Goal: Task Accomplishment & Management: Use online tool/utility

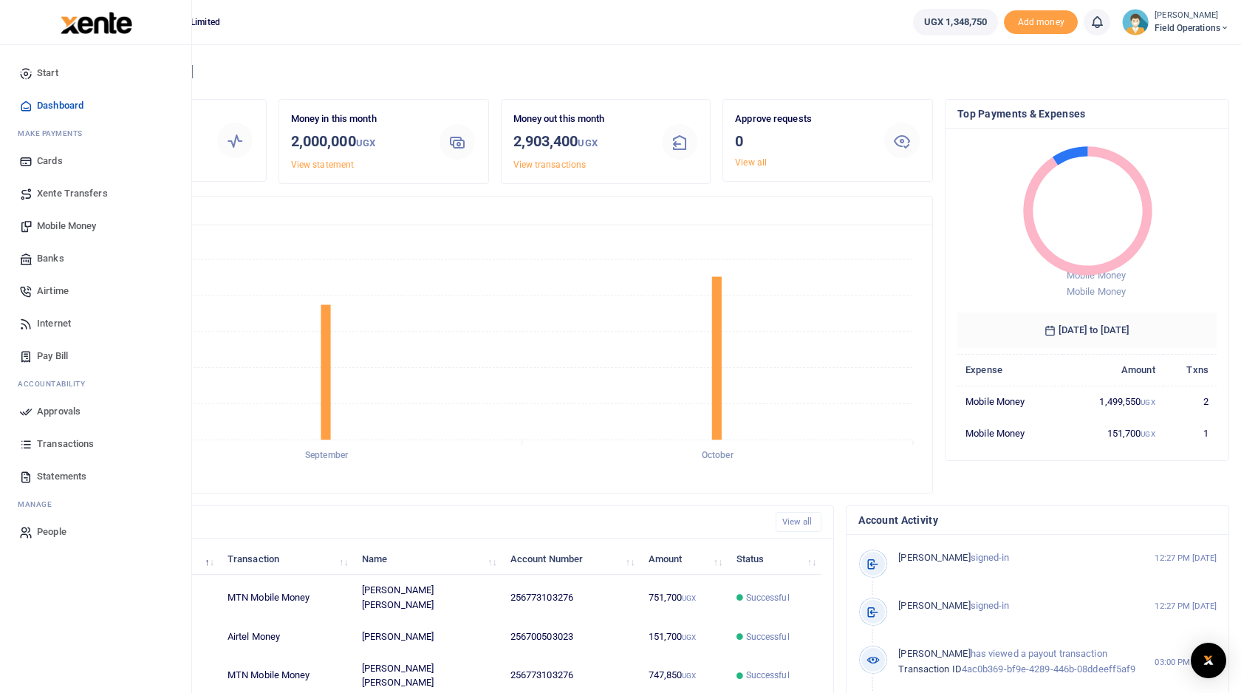
click at [65, 229] on span "Mobile Money" at bounding box center [66, 226] width 59 height 15
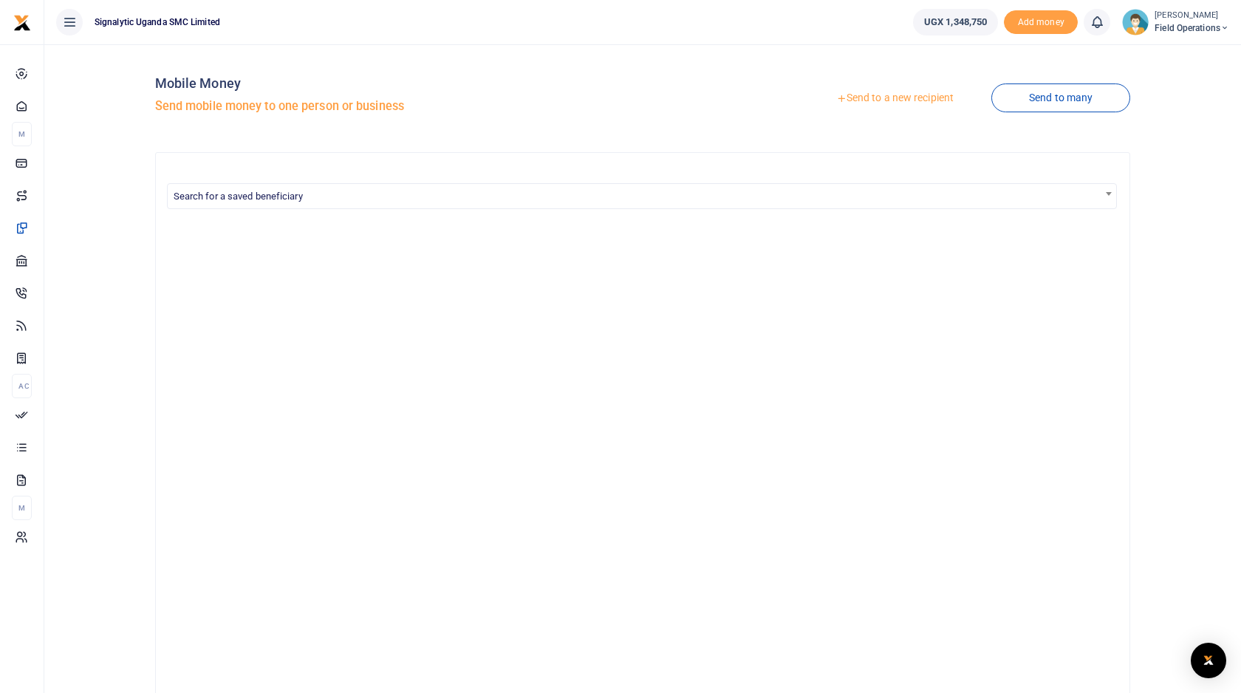
click at [907, 98] on link "Send to a new recipient" at bounding box center [894, 98] width 193 height 27
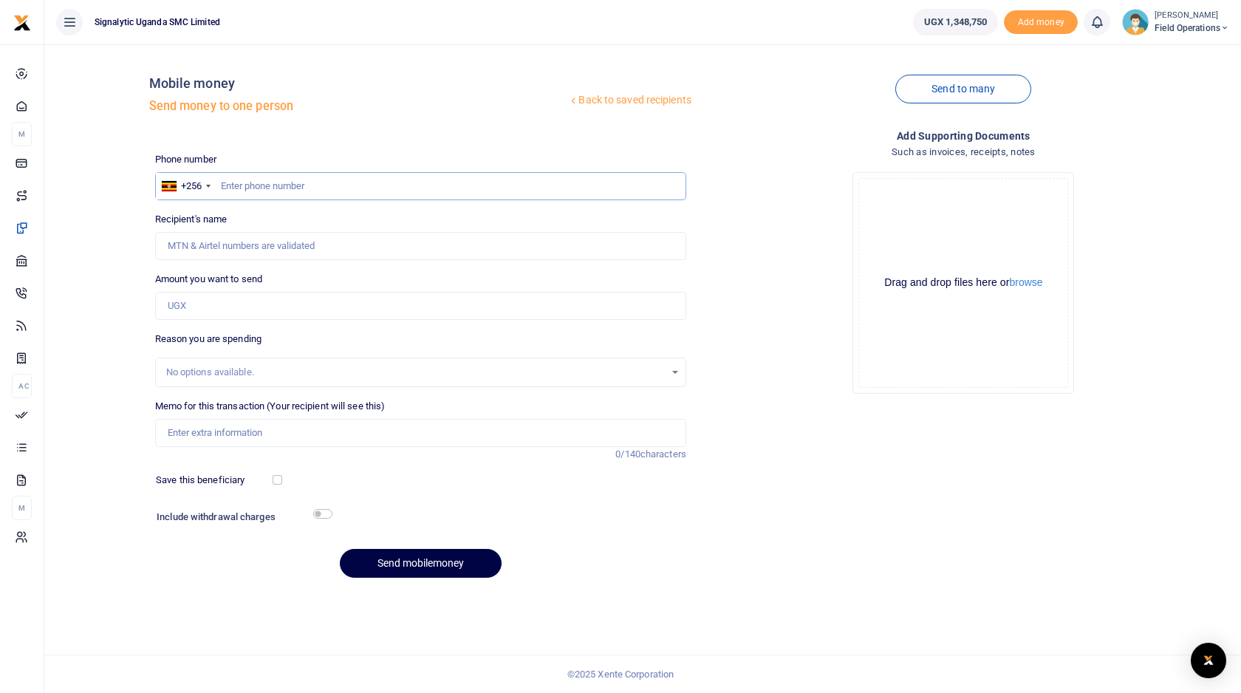
click at [322, 196] on input "text" at bounding box center [420, 186] width 531 height 28
paste input "773131913"
type input "773131913"
type input "Robert Olwoch"
type input "773131913"
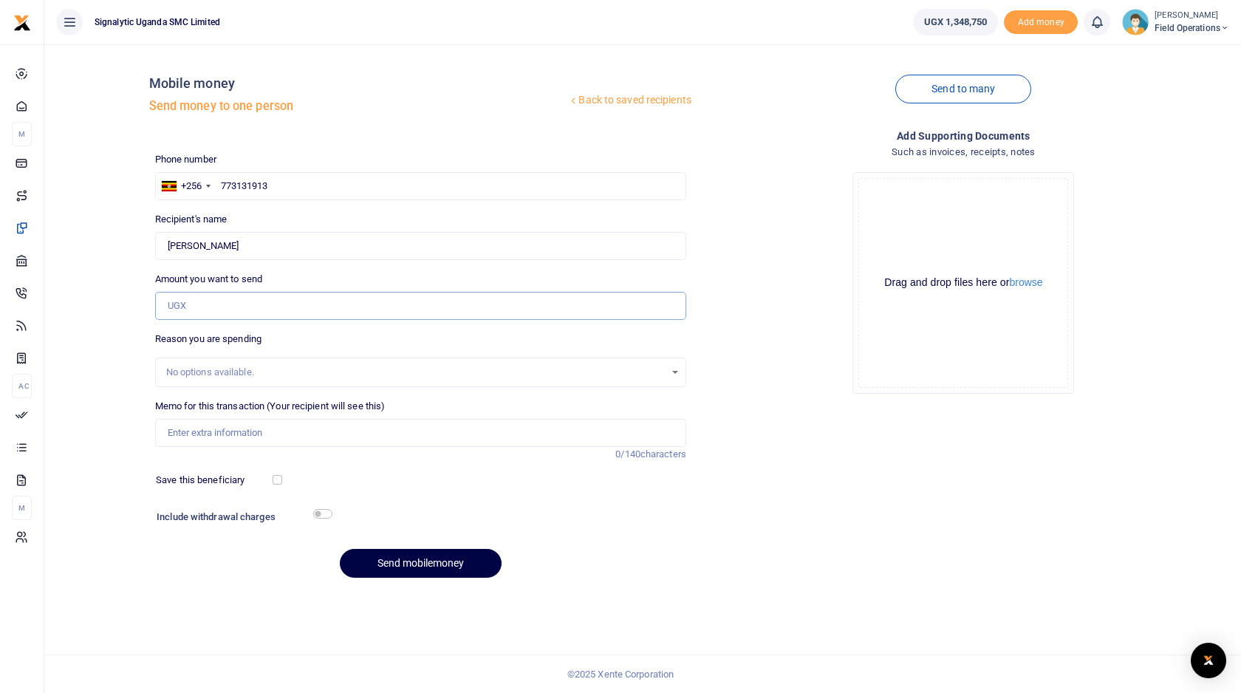
click at [318, 307] on input "Amount you want to send" at bounding box center [420, 306] width 531 height 28
type input "500,000"
click at [390, 440] on input "Memo for this transaction (Your recipient will see this)" at bounding box center [420, 433] width 531 height 28
paste input "REQSN00156"
click at [286, 435] on input "REQSN00156 Data Replenshment for Nigeria Nodes" at bounding box center [420, 433] width 531 height 28
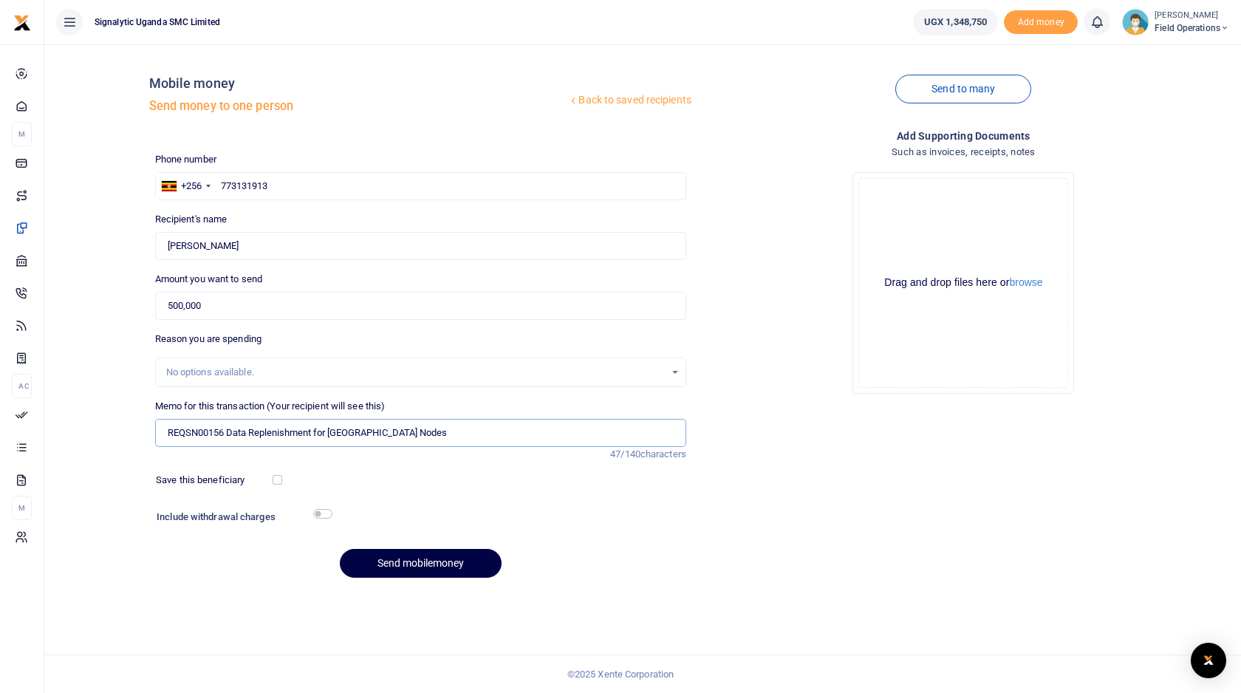
click at [458, 437] on input "REQSN00156 Data Replenishment for Nigeria Nodes" at bounding box center [420, 433] width 531 height 28
type input "HELI CHA REQSN00156 Data Replenishment for [GEOGRAPHIC_DATA] Nodes"
click at [330, 519] on div "Include withdrawal charges" at bounding box center [241, 519] width 180 height 24
click at [326, 517] on input "checkbox" at bounding box center [322, 514] width 19 height 10
checkbox input "true"
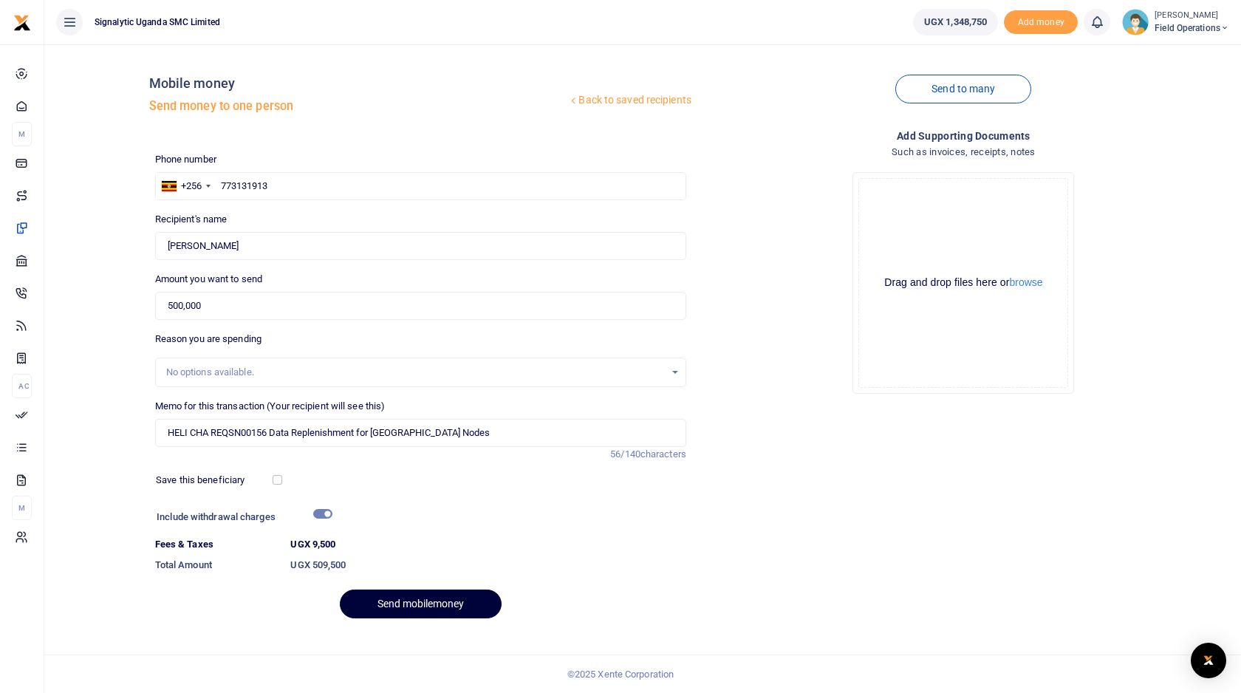
click at [442, 606] on button "Send mobilemoney" at bounding box center [421, 603] width 162 height 29
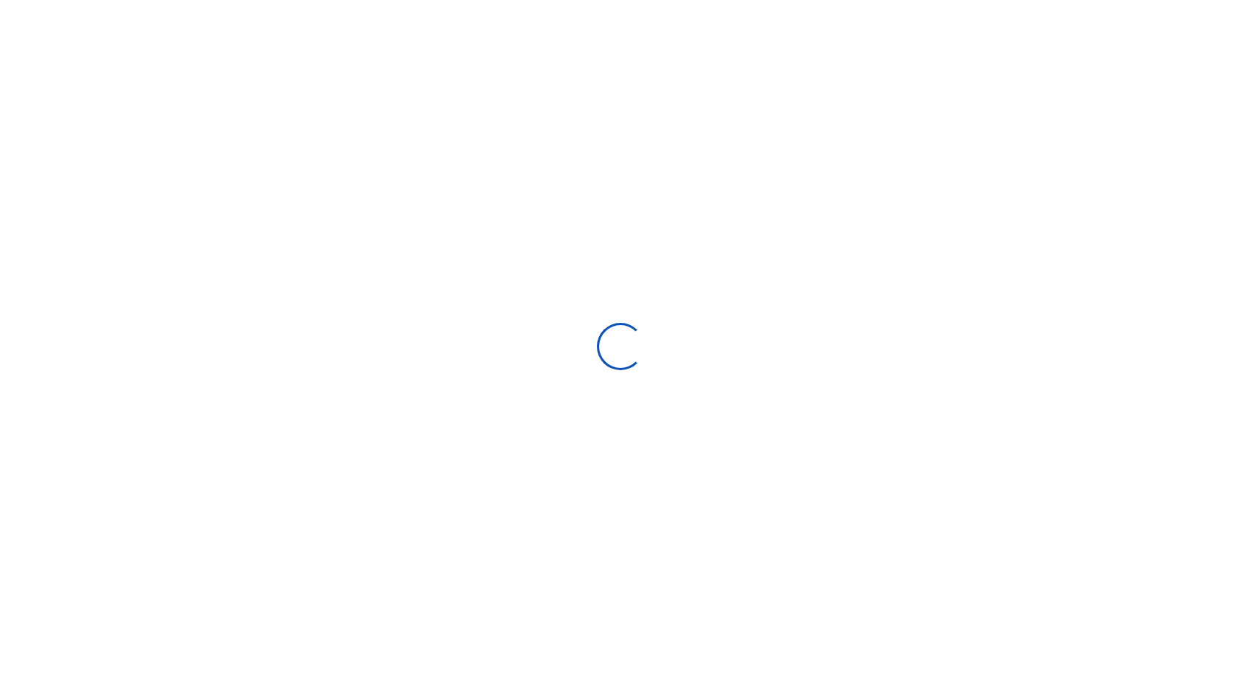
select select
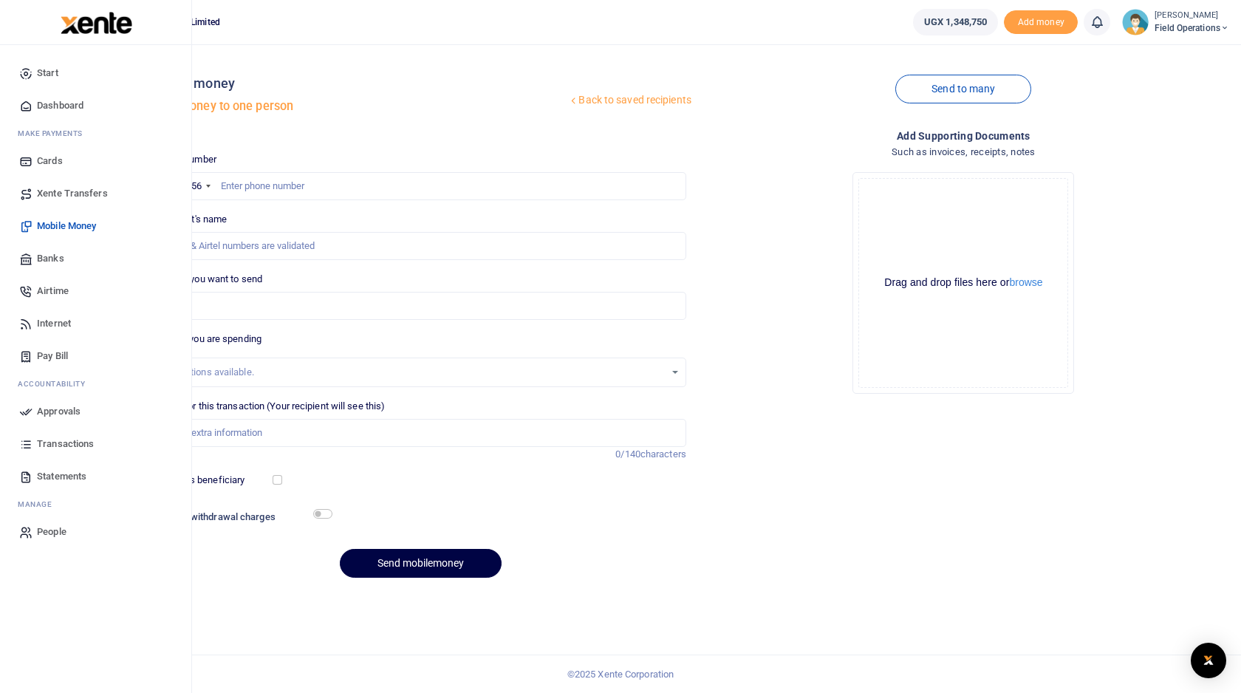
click at [62, 407] on span "Approvals" at bounding box center [59, 411] width 44 height 15
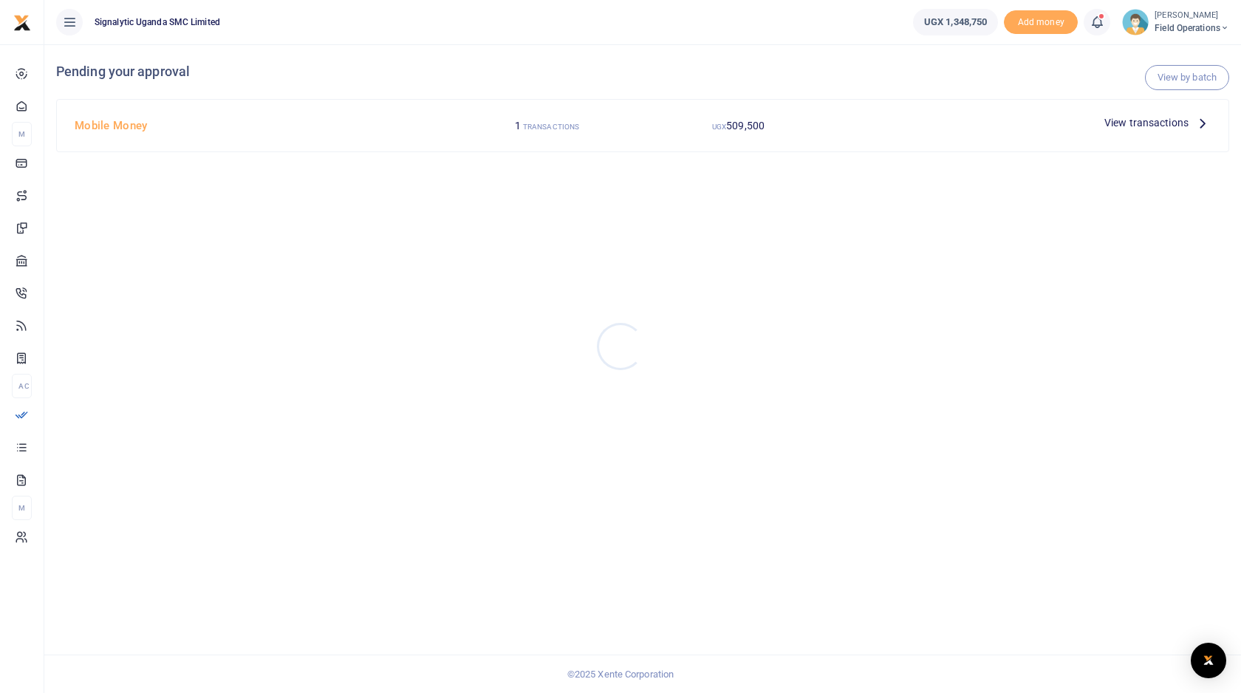
click at [1163, 124] on div at bounding box center [620, 346] width 1241 height 693
click at [1143, 124] on span "View transactions" at bounding box center [1146, 122] width 84 height 16
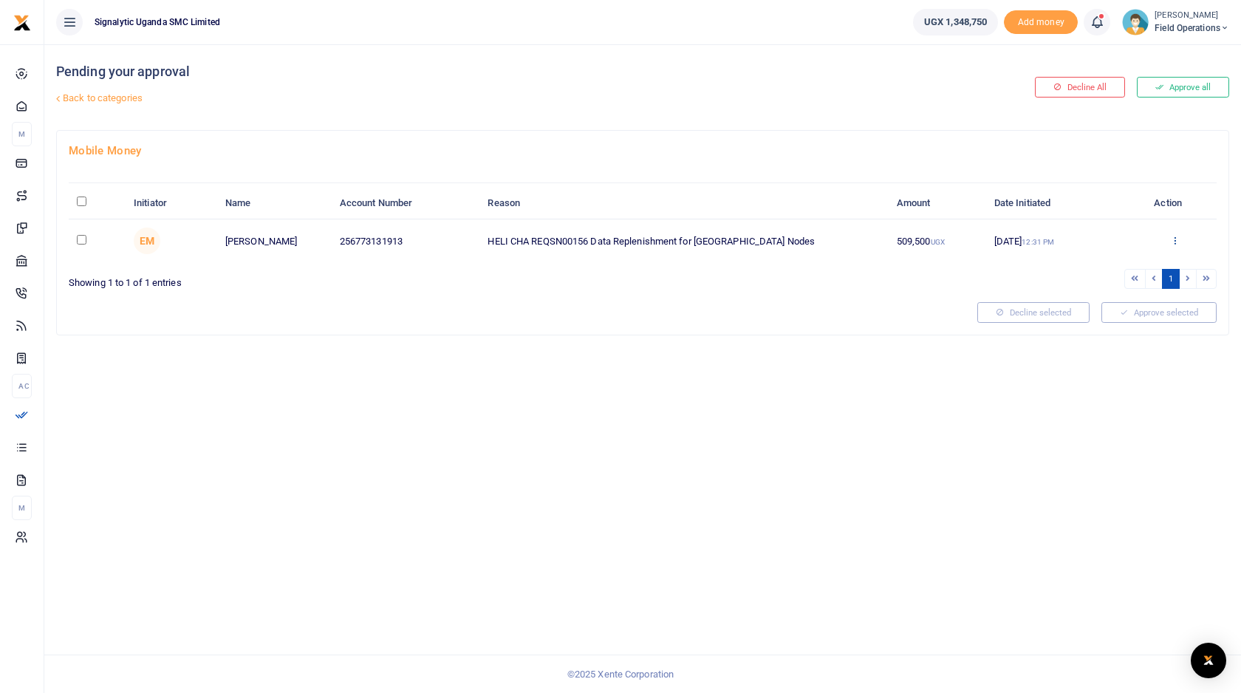
click at [1172, 243] on icon at bounding box center [1175, 240] width 10 height 10
click at [1111, 271] on link "Approve" at bounding box center [1120, 265] width 117 height 21
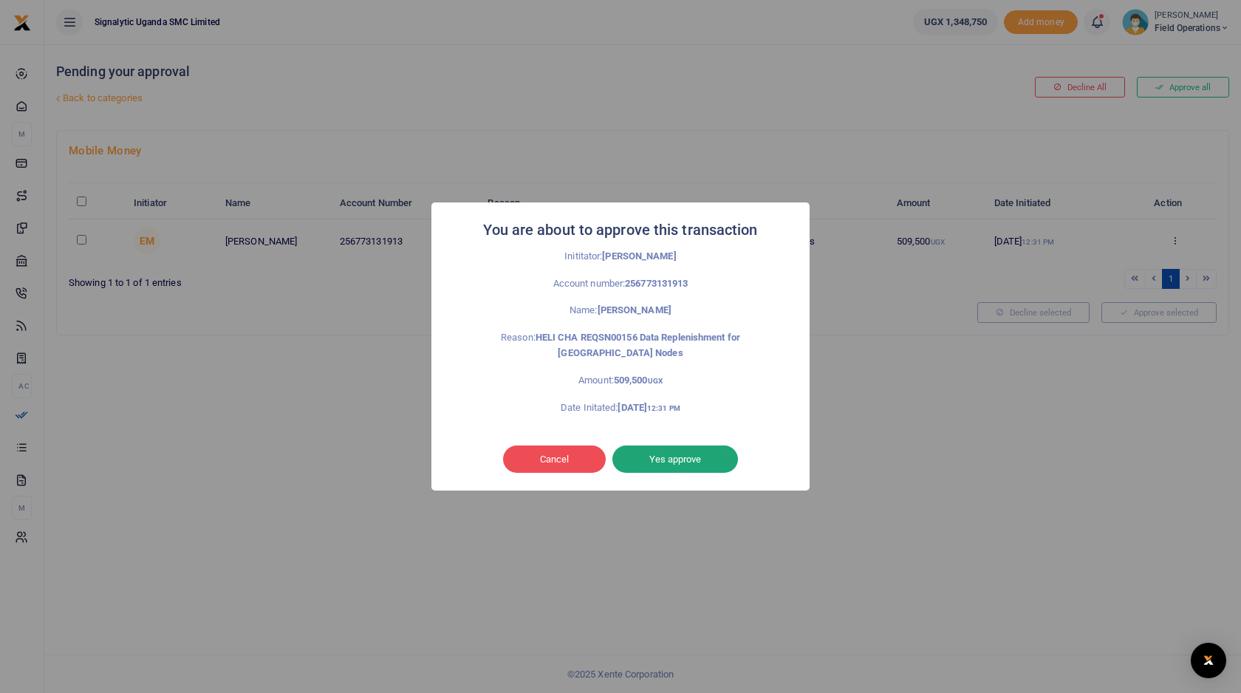
click at [663, 451] on button "Yes approve" at bounding box center [675, 459] width 126 height 28
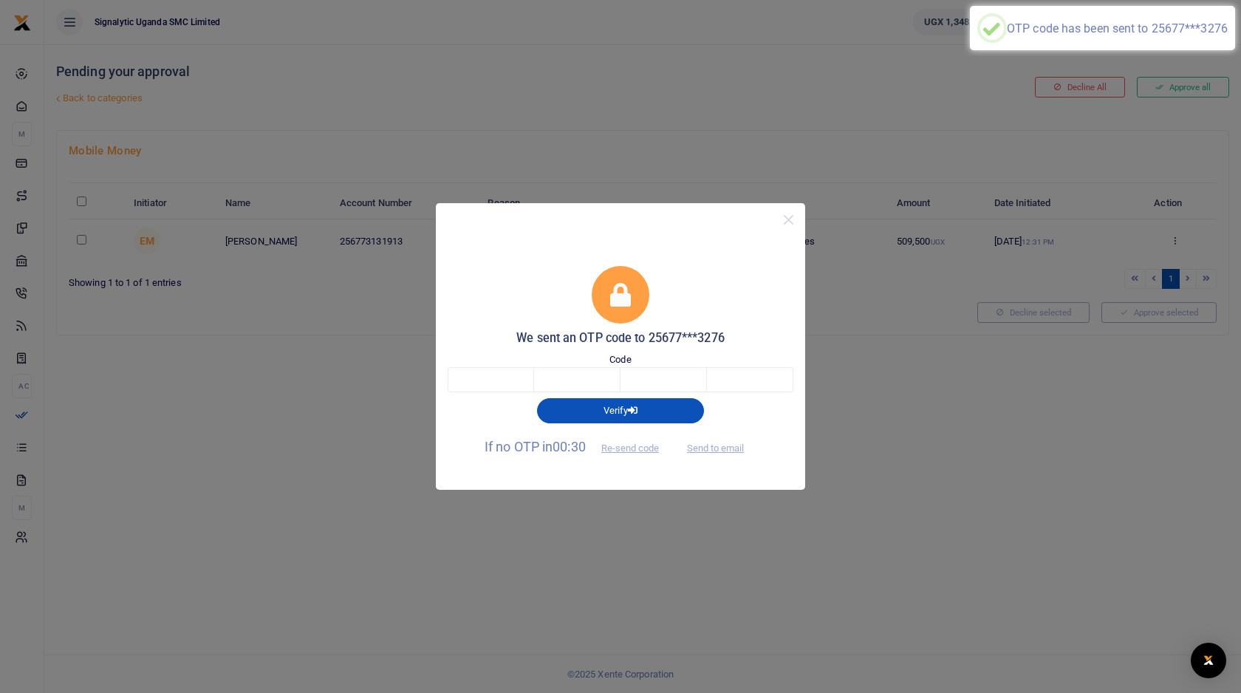
click at [482, 403] on div "Verify" at bounding box center [621, 407] width 358 height 31
click at [488, 376] on input "text" at bounding box center [491, 379] width 86 height 25
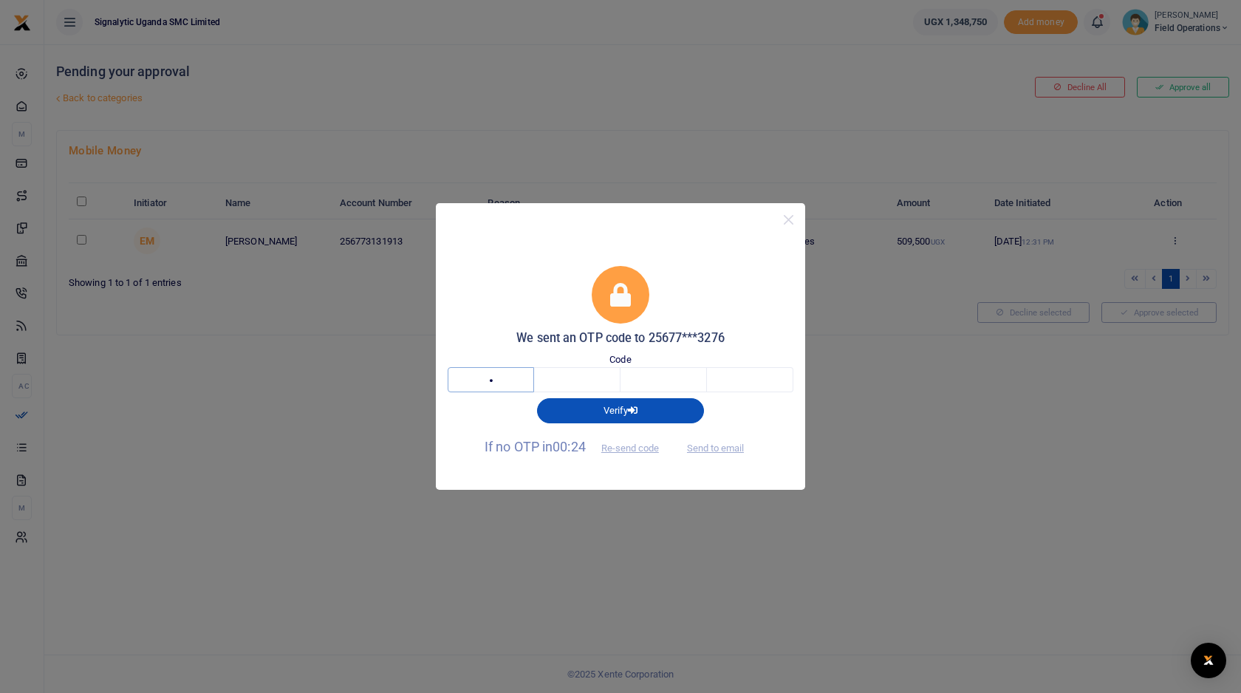
type input "1"
type input "2"
type input "6"
type input "9"
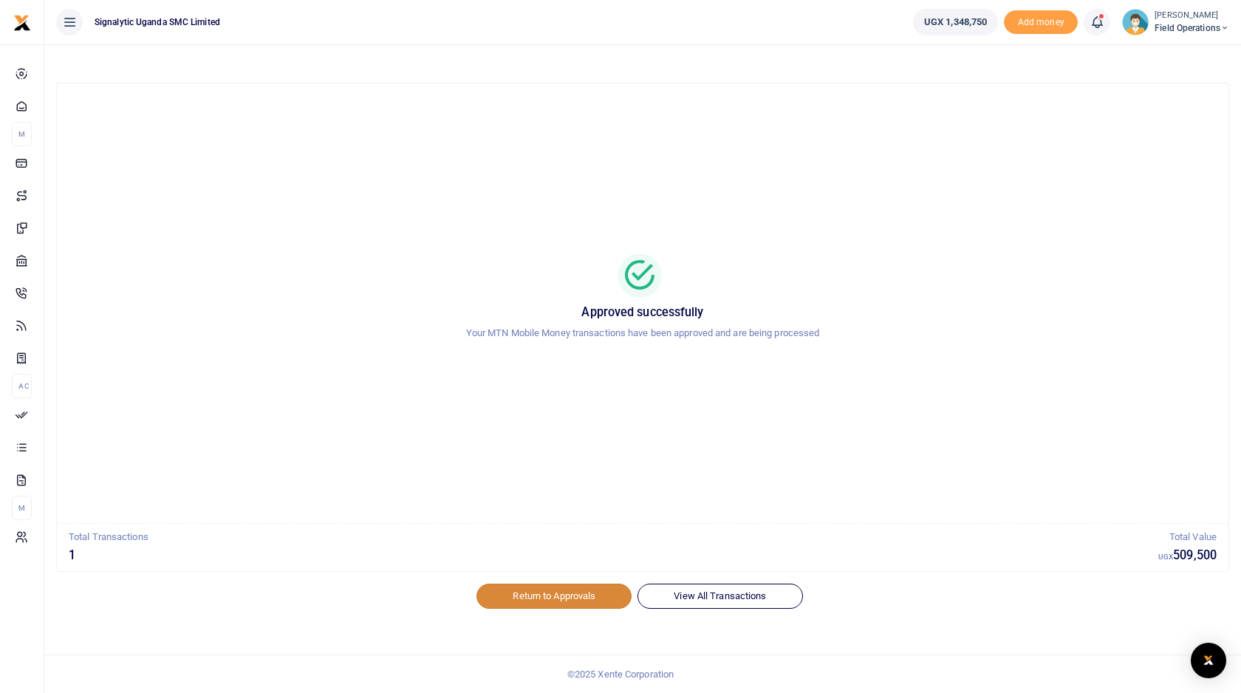
click at [582, 599] on link "Return to Approvals" at bounding box center [553, 596] width 155 height 25
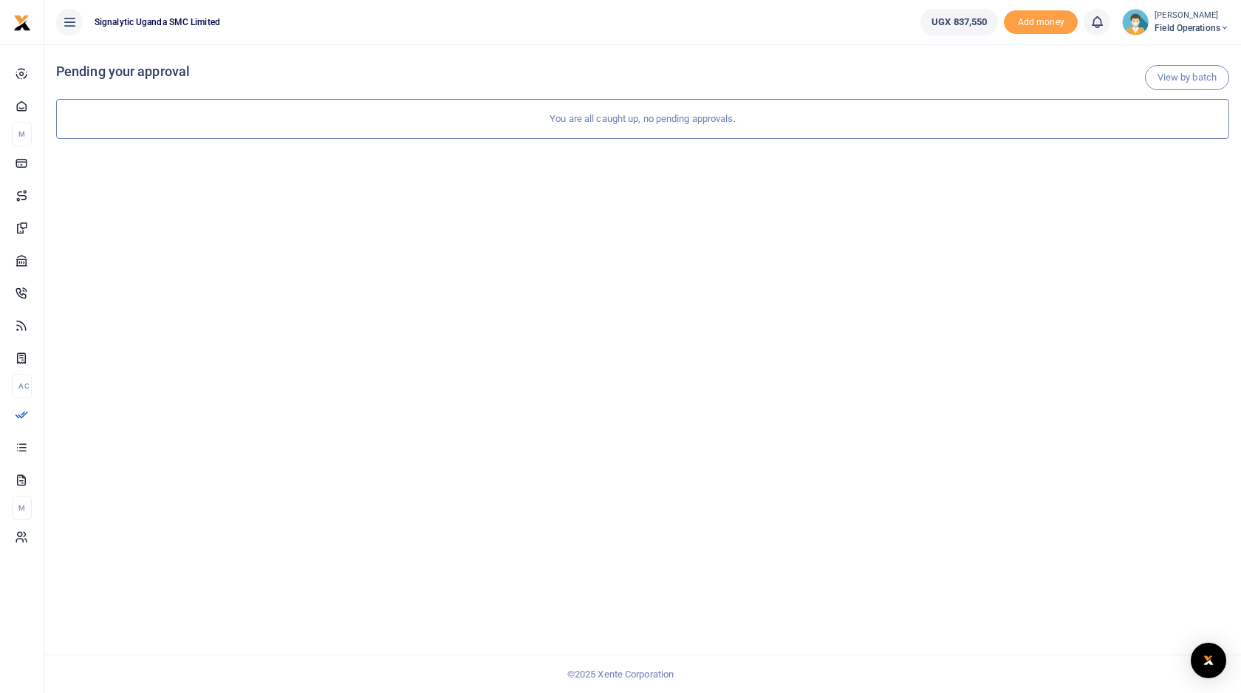
click at [75, 27] on icon at bounding box center [69, 22] width 15 height 16
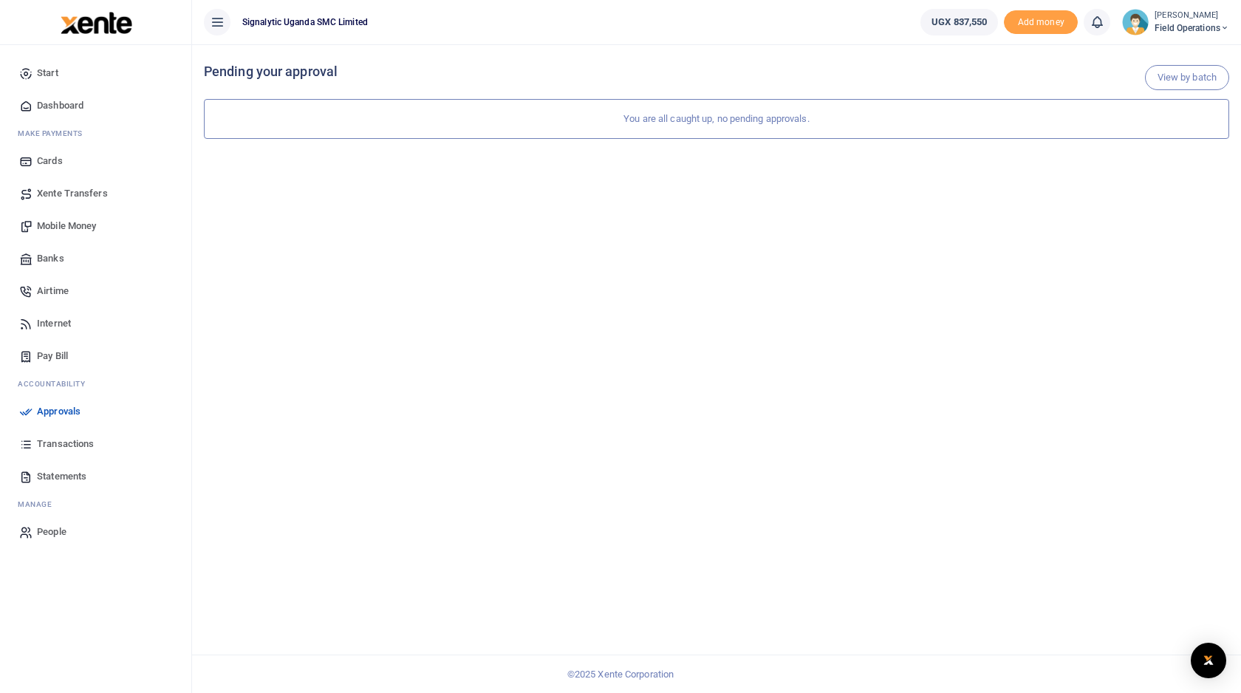
click at [74, 442] on span "Transactions" at bounding box center [65, 444] width 57 height 15
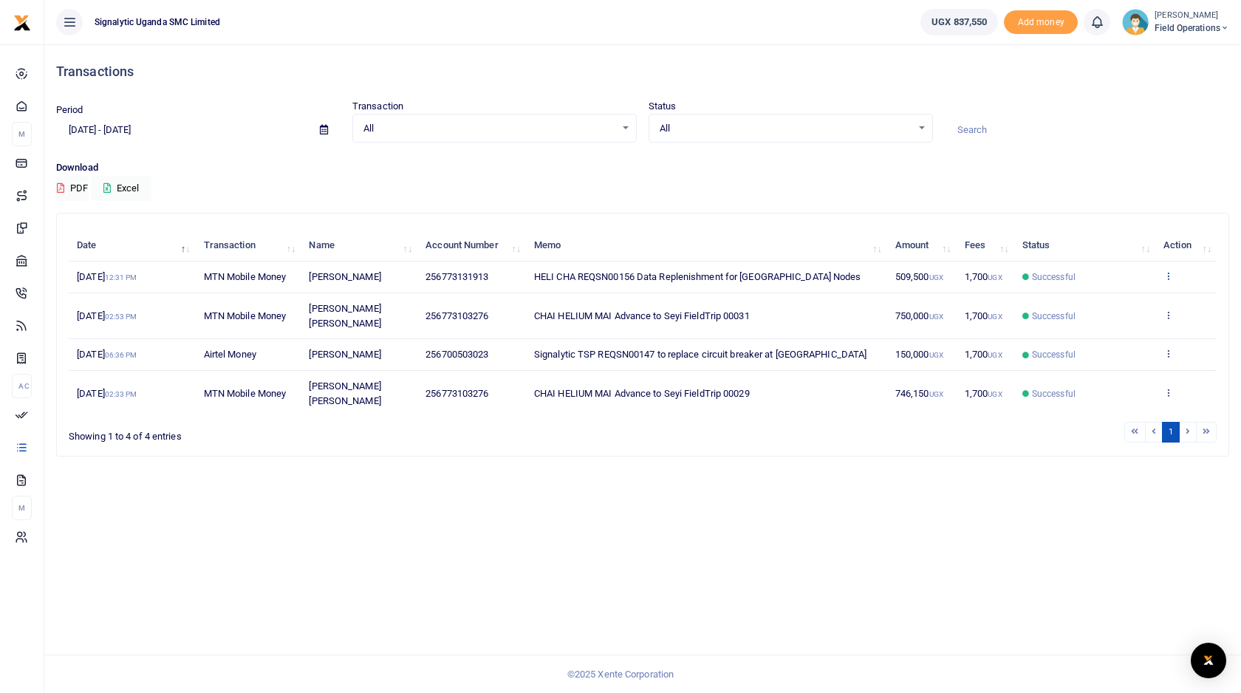
click at [1170, 279] on icon at bounding box center [1168, 275] width 10 height 10
click at [1124, 301] on link "View details" at bounding box center [1114, 300] width 117 height 21
